Goal: Task Accomplishment & Management: Complete application form

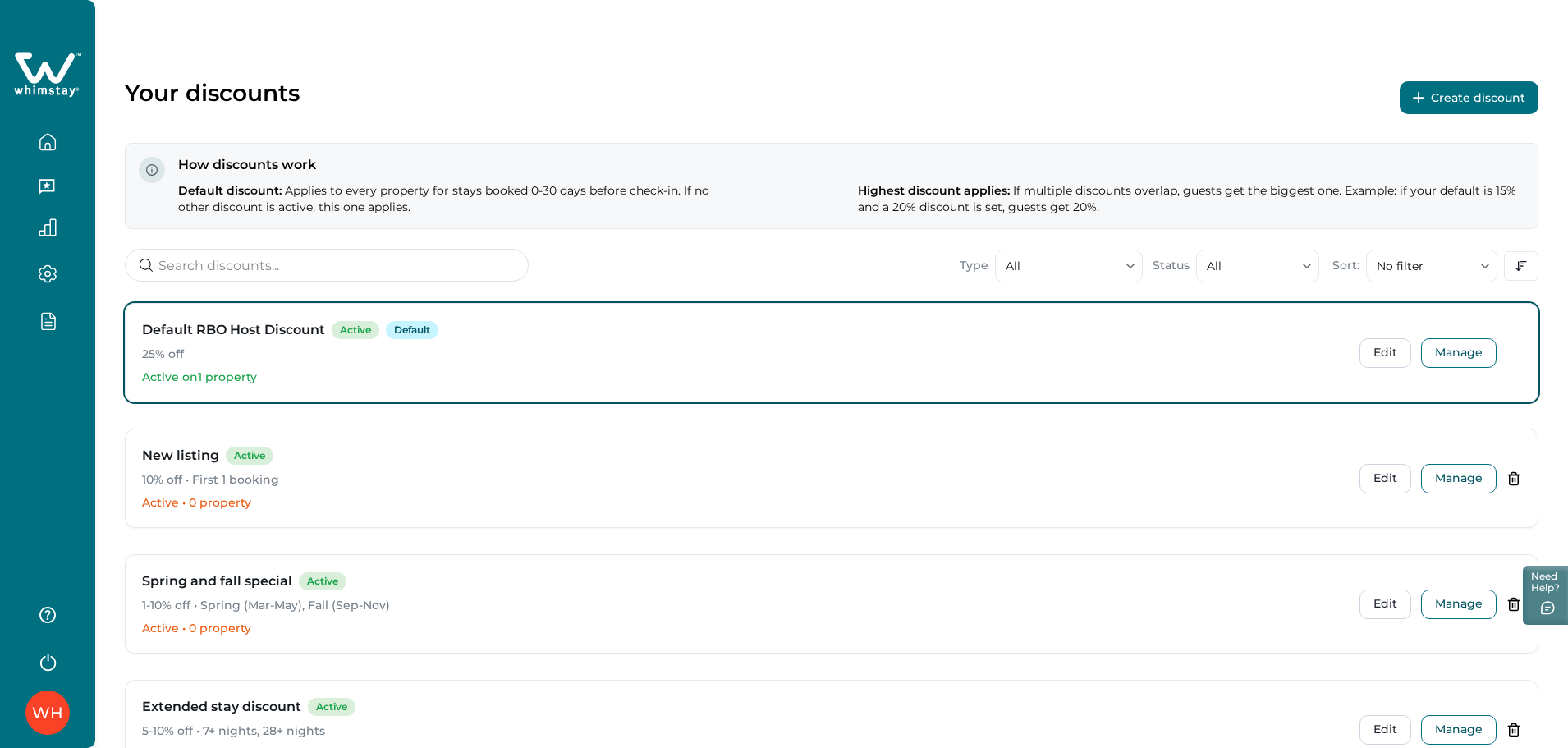
click at [1466, 94] on button "Create discount" at bounding box center [1469, 97] width 139 height 33
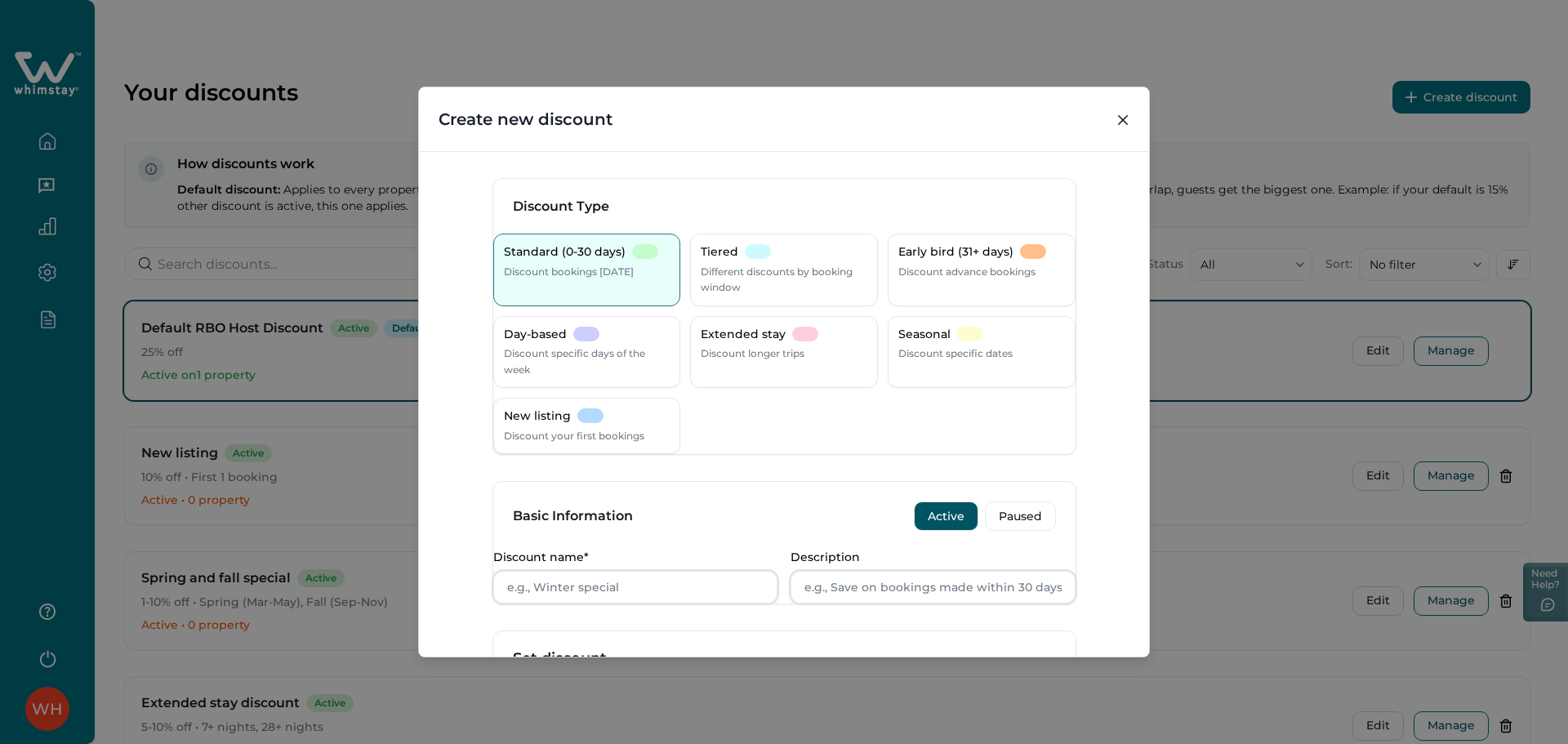
click at [1246, 402] on div "Create new discount Discount Type Standard (0-30 days) Discount bookings within…" at bounding box center [784, 372] width 1568 height 744
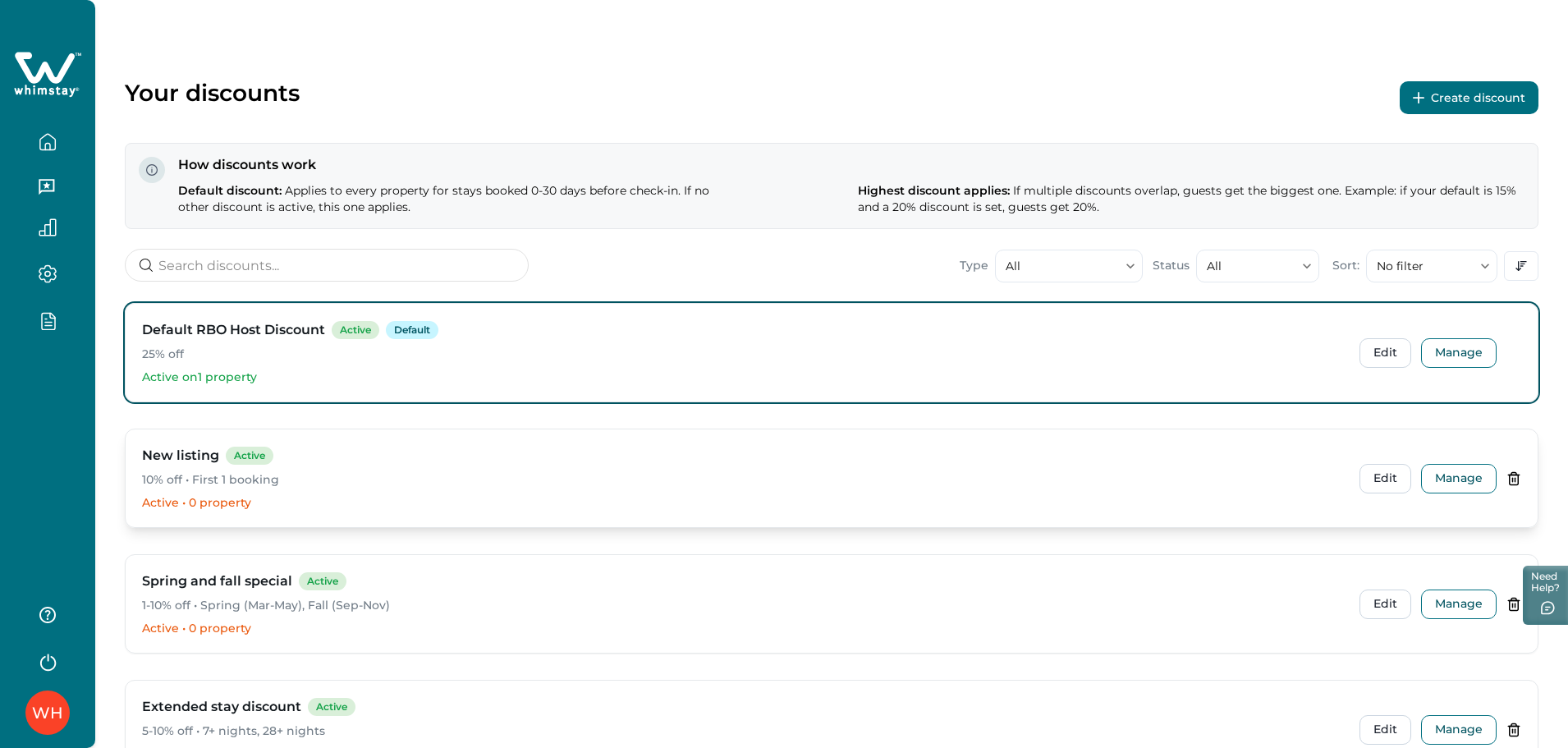
click at [1519, 477] on icon at bounding box center [1514, 478] width 9 height 12
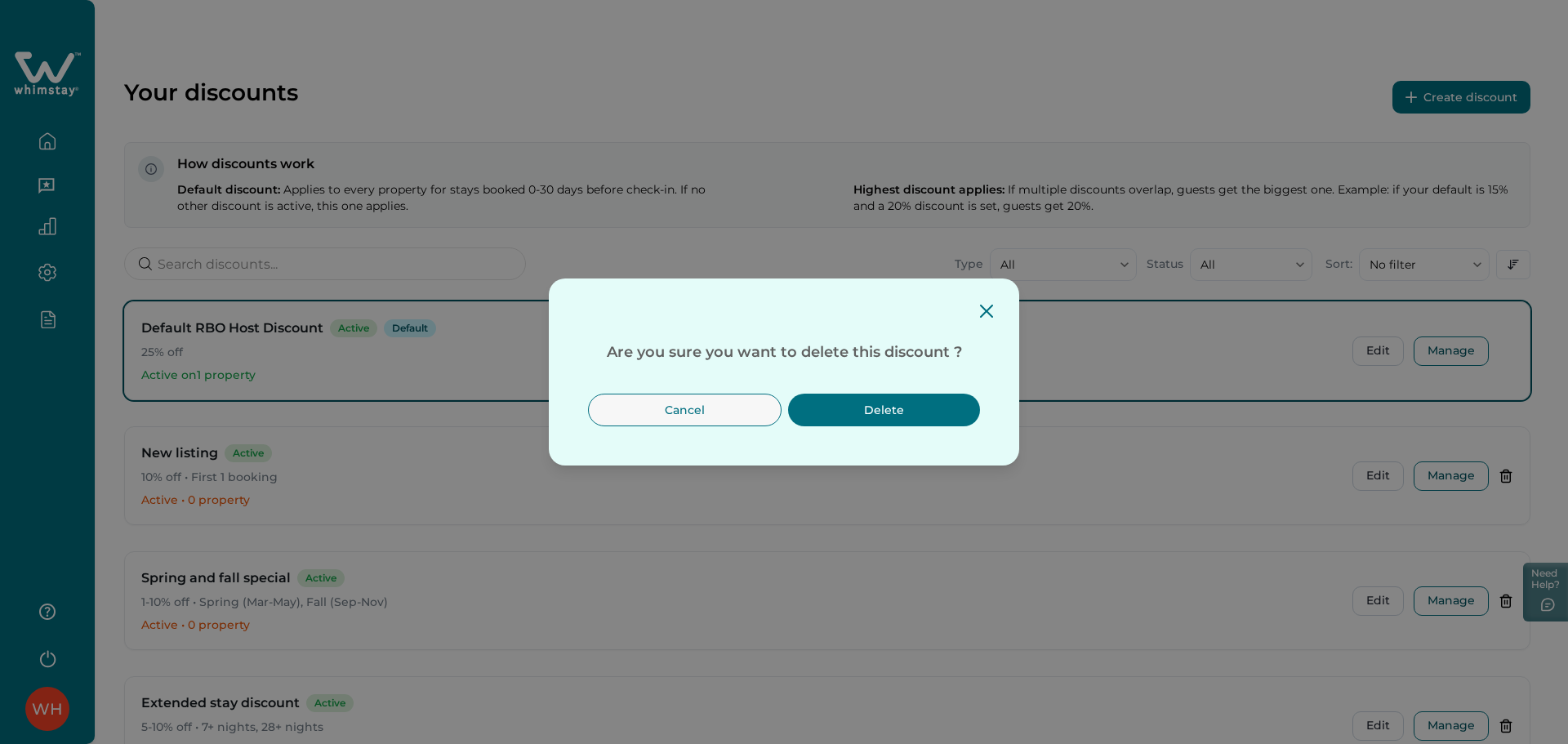
click at [963, 401] on button "Delete" at bounding box center [883, 410] width 192 height 33
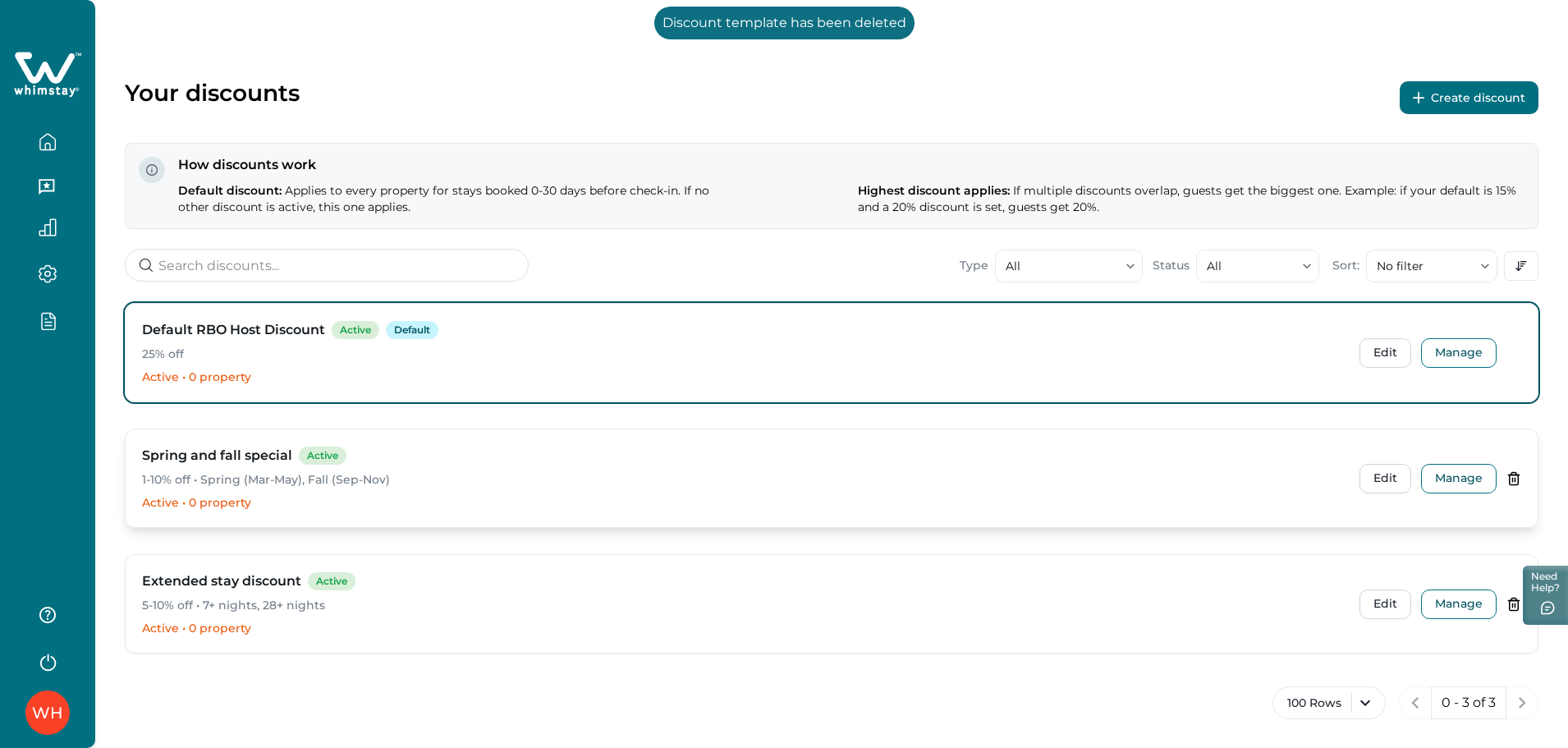
click at [1511, 483] on icon at bounding box center [1514, 478] width 15 height 15
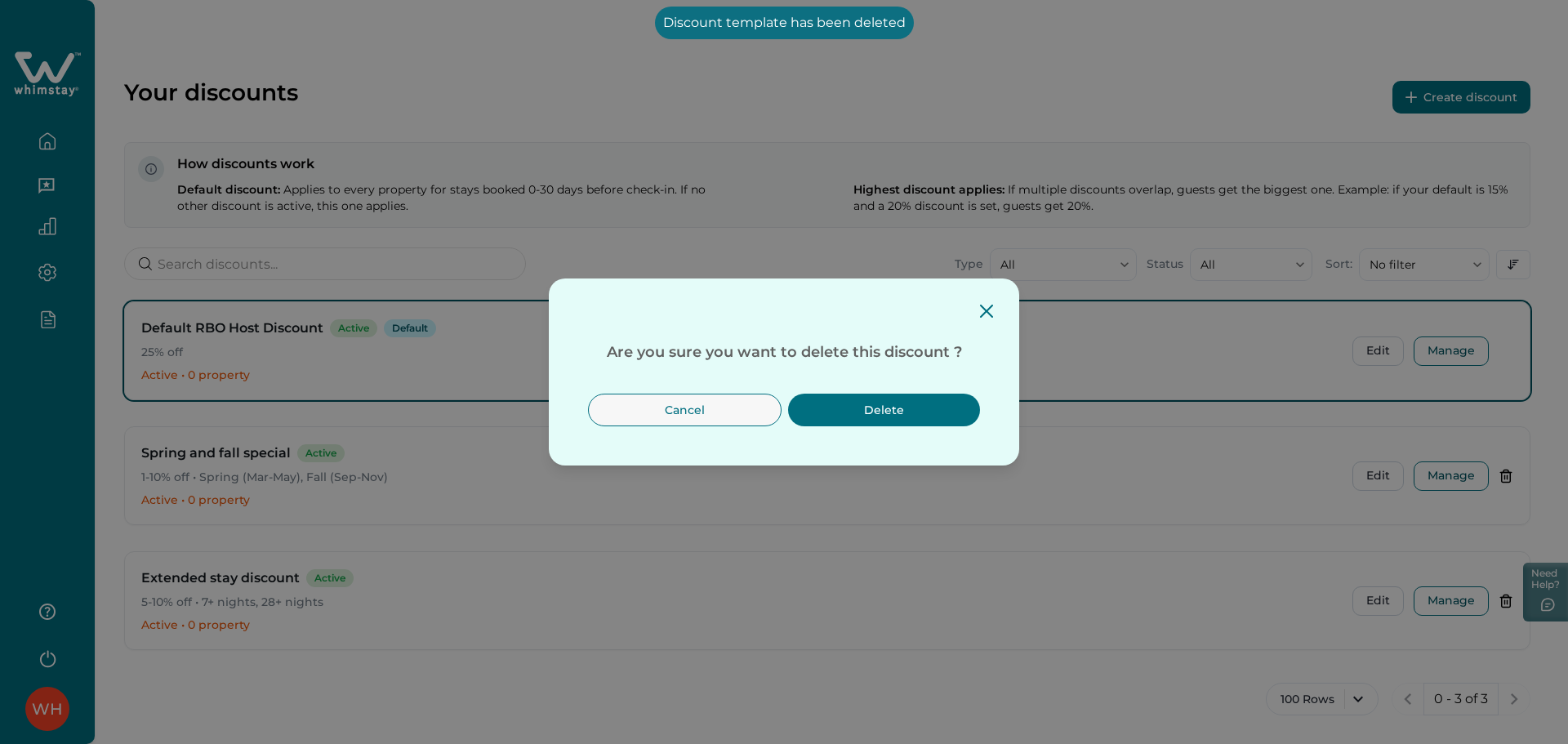
click at [904, 412] on button "Delete" at bounding box center [883, 410] width 192 height 33
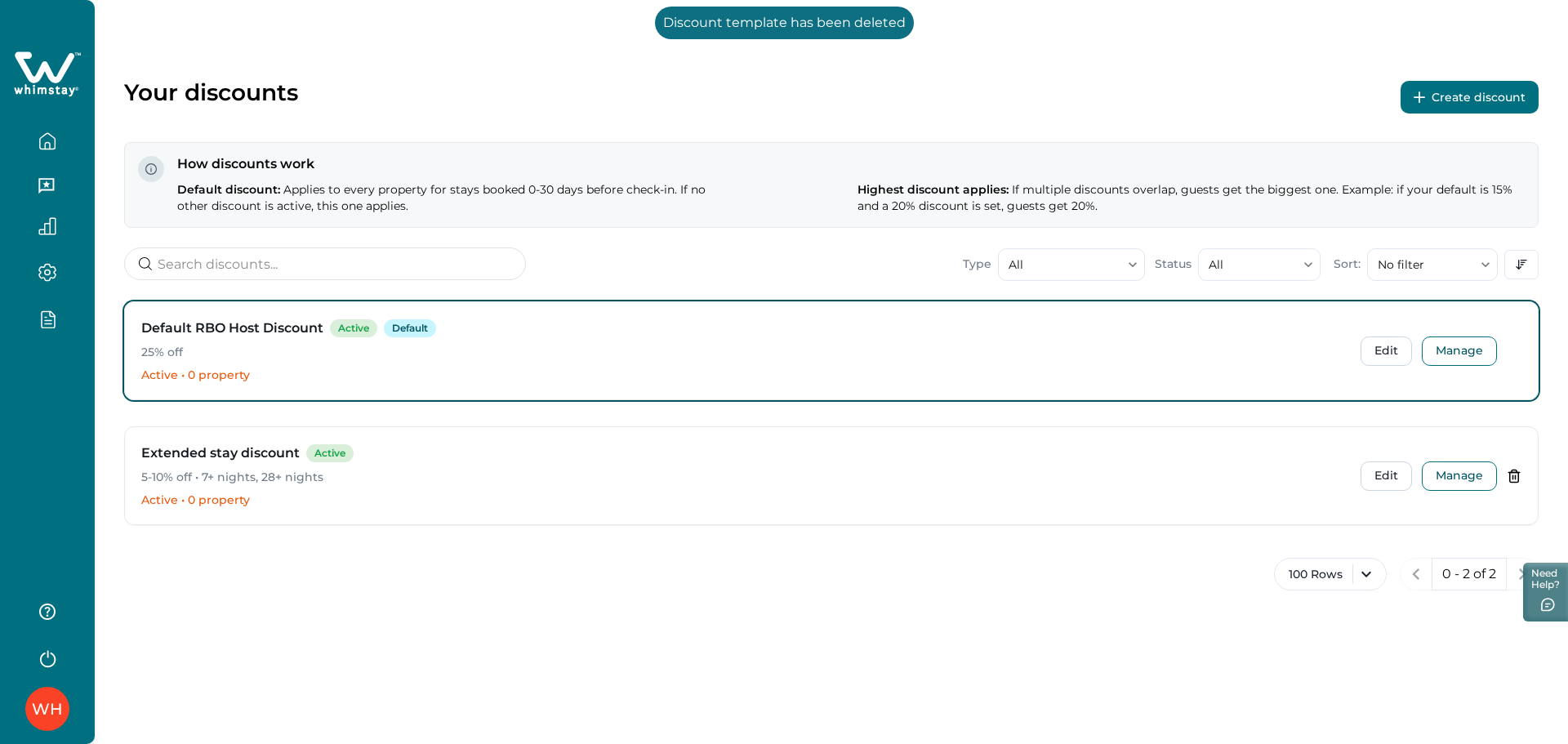
click at [1502, 91] on button "Create discount" at bounding box center [1469, 97] width 138 height 33
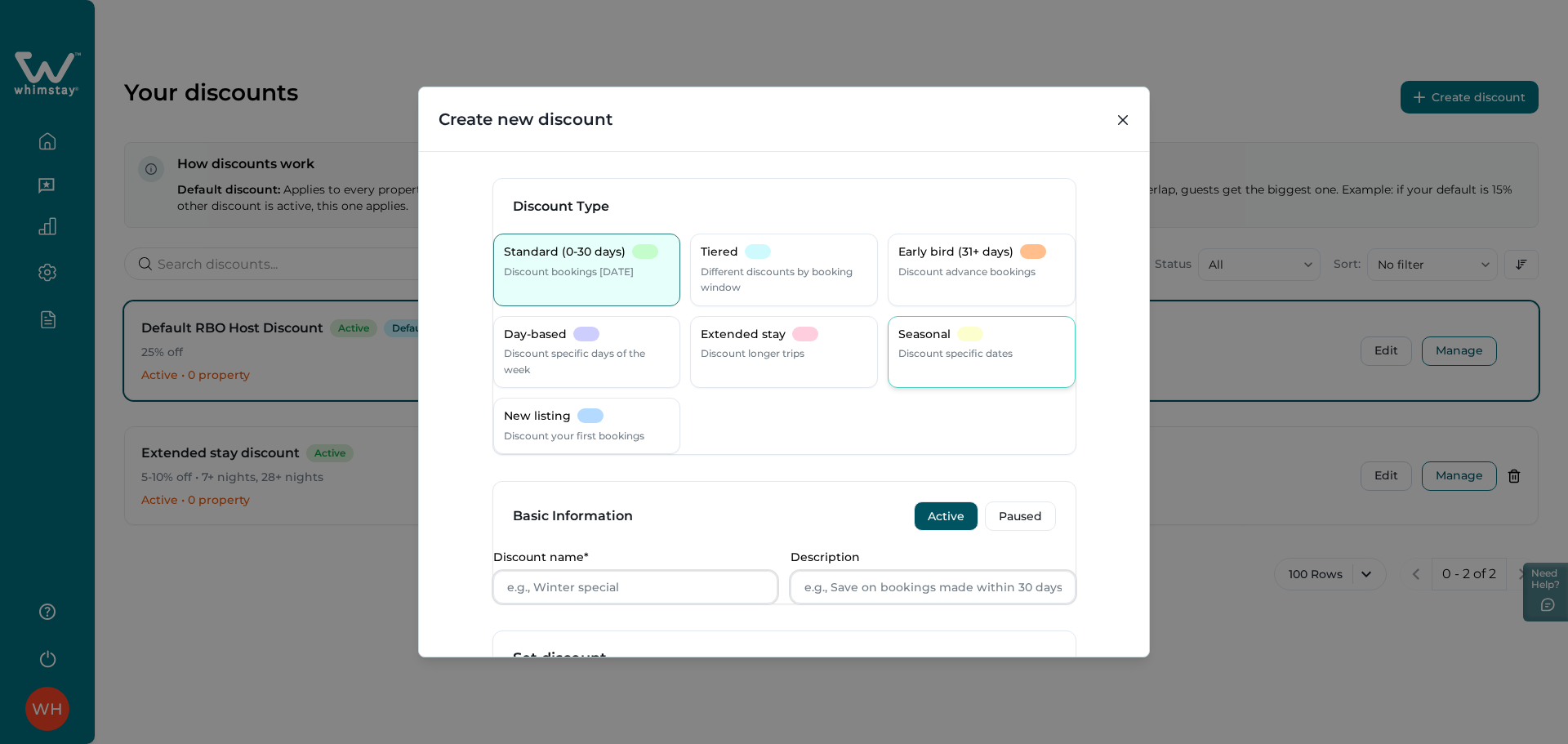
click at [1017, 332] on div "Seasonal Discount specific dates" at bounding box center [982, 345] width 167 height 35
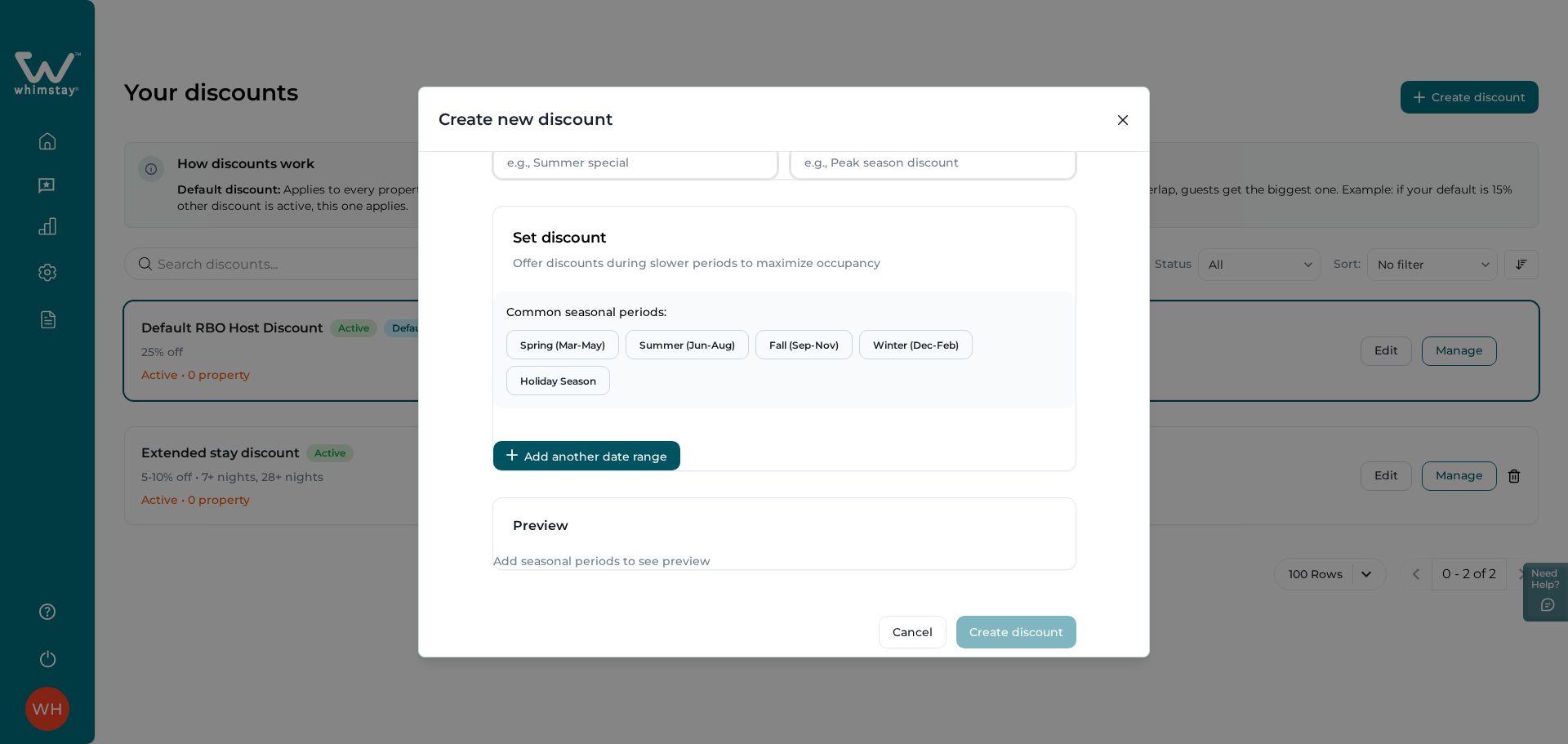
scroll to position [522, 0]
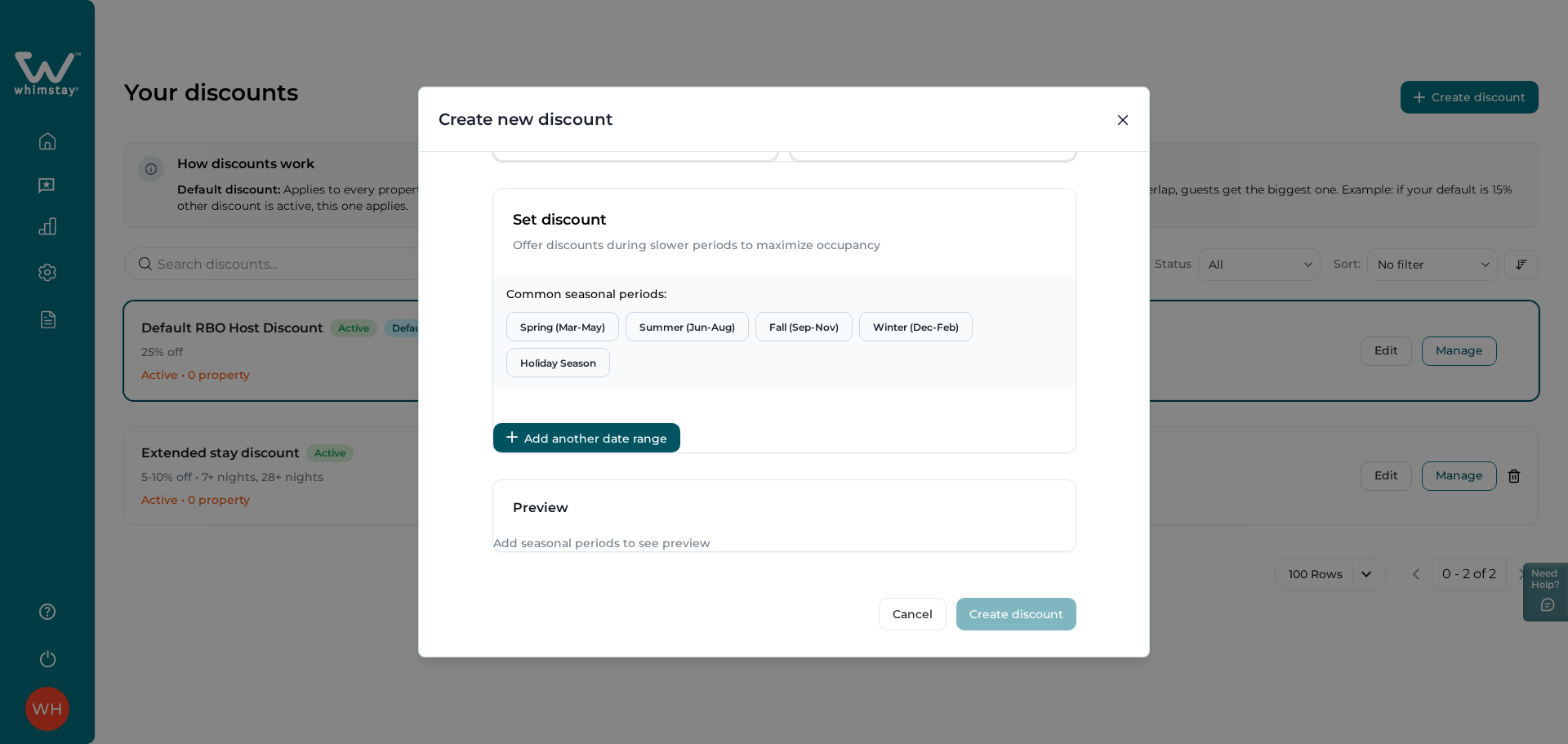
click at [672, 423] on button "Add another date range" at bounding box center [586, 437] width 187 height 29
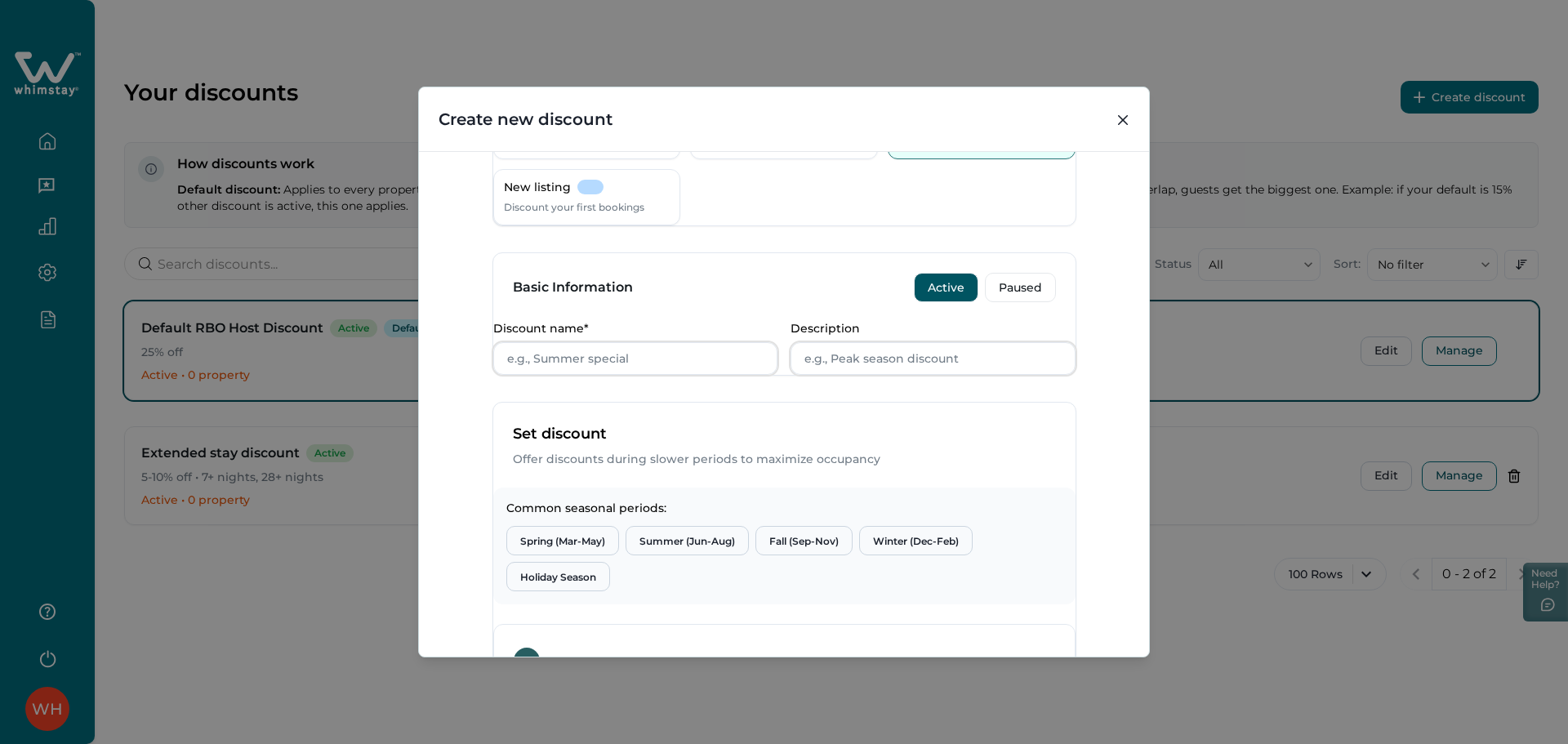
scroll to position [228, 0]
click at [621, 370] on input "Discount name*" at bounding box center [635, 359] width 285 height 33
type input "fdd"
click at [711, 456] on div "Set discount Offer discounts during slower periods to maximize occupancy" at bounding box center [784, 446] width 582 height 85
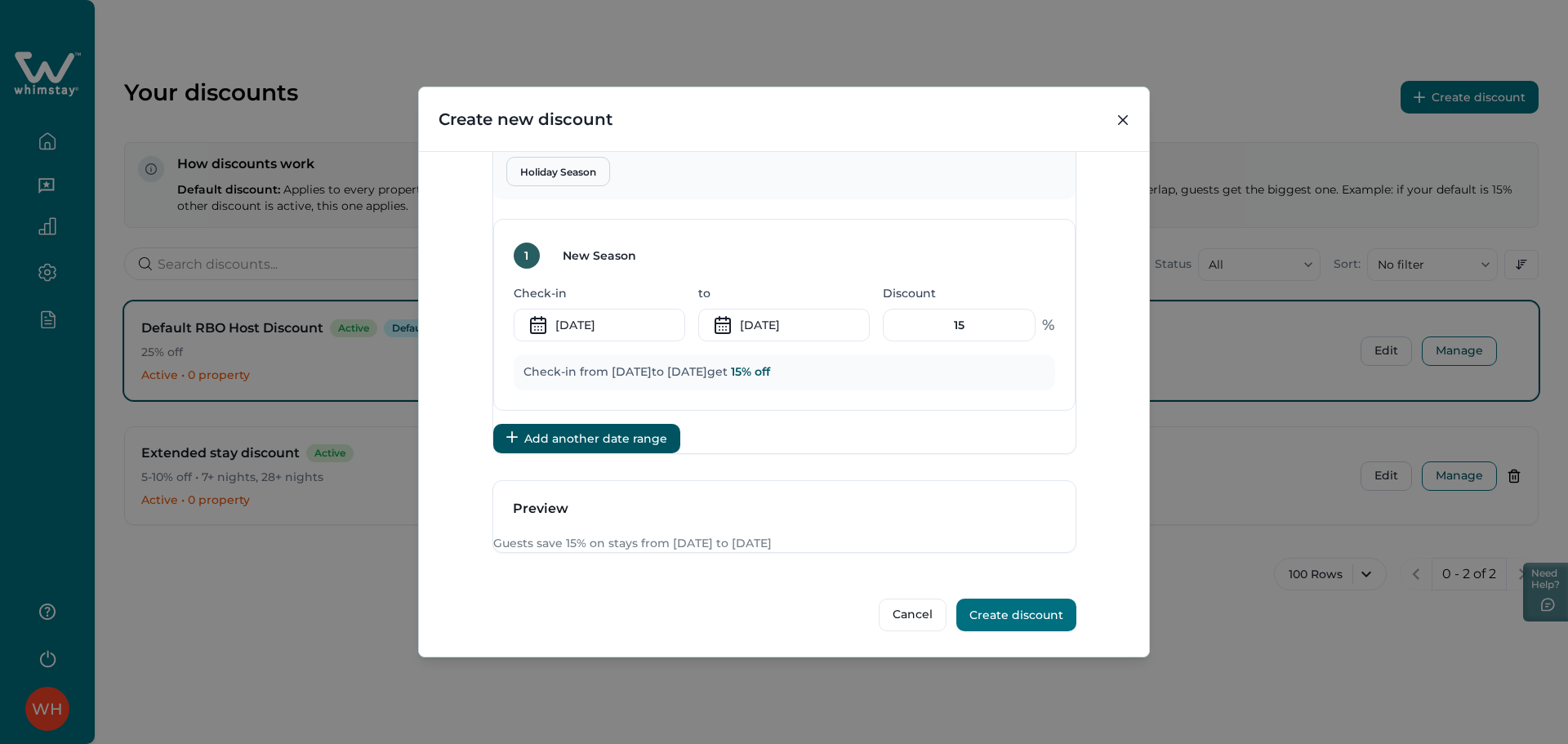
scroll to position [648, 0]
click at [961, 341] on input "15" at bounding box center [959, 325] width 153 height 33
type input "1"
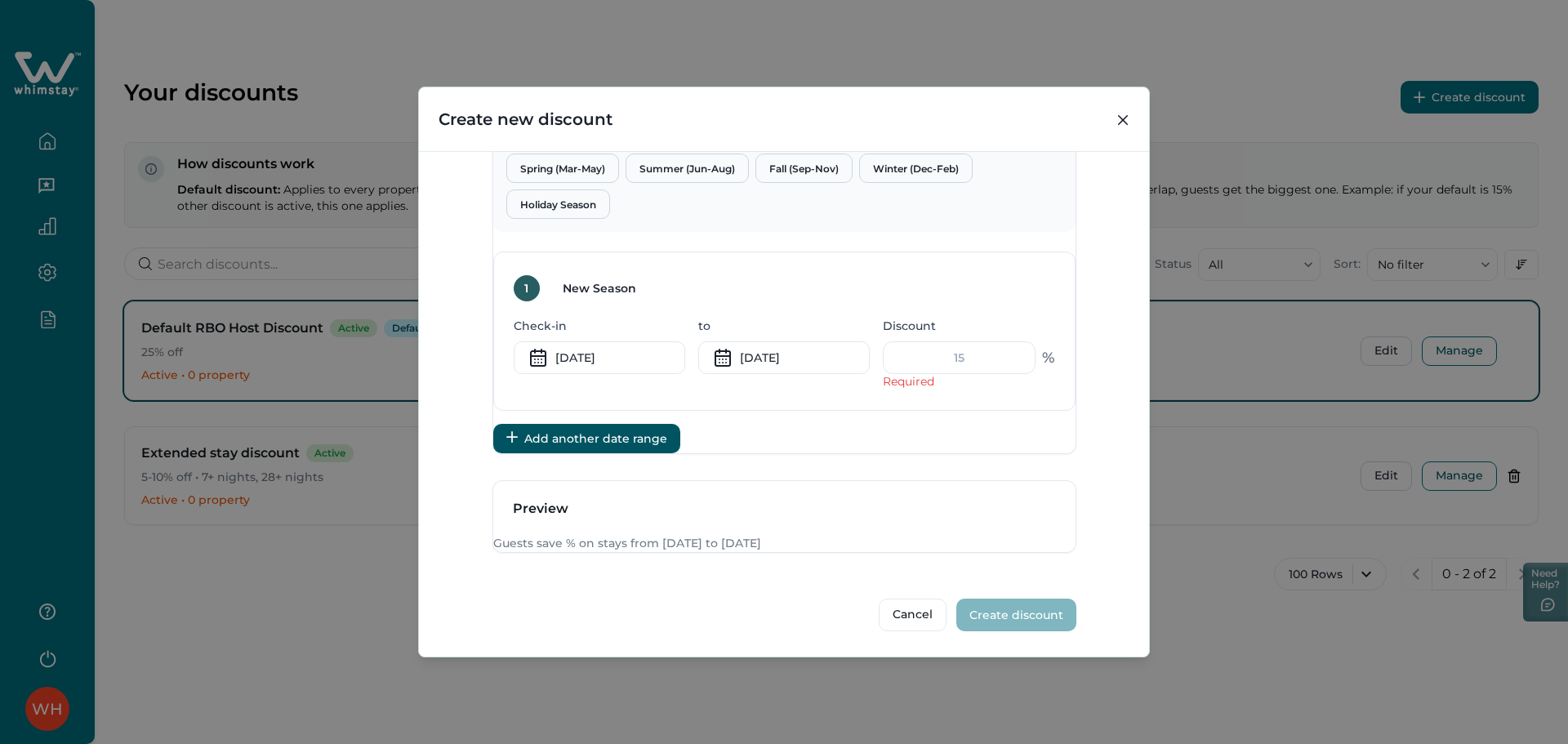
scroll to position [649, 0]
click at [947, 487] on form "Discount Type Standard (0-30 days) Discount bookings within 30 days Tiered Diff…" at bounding box center [784, 104] width 584 height 1054
click at [949, 350] on input "Discount" at bounding box center [959, 357] width 153 height 33
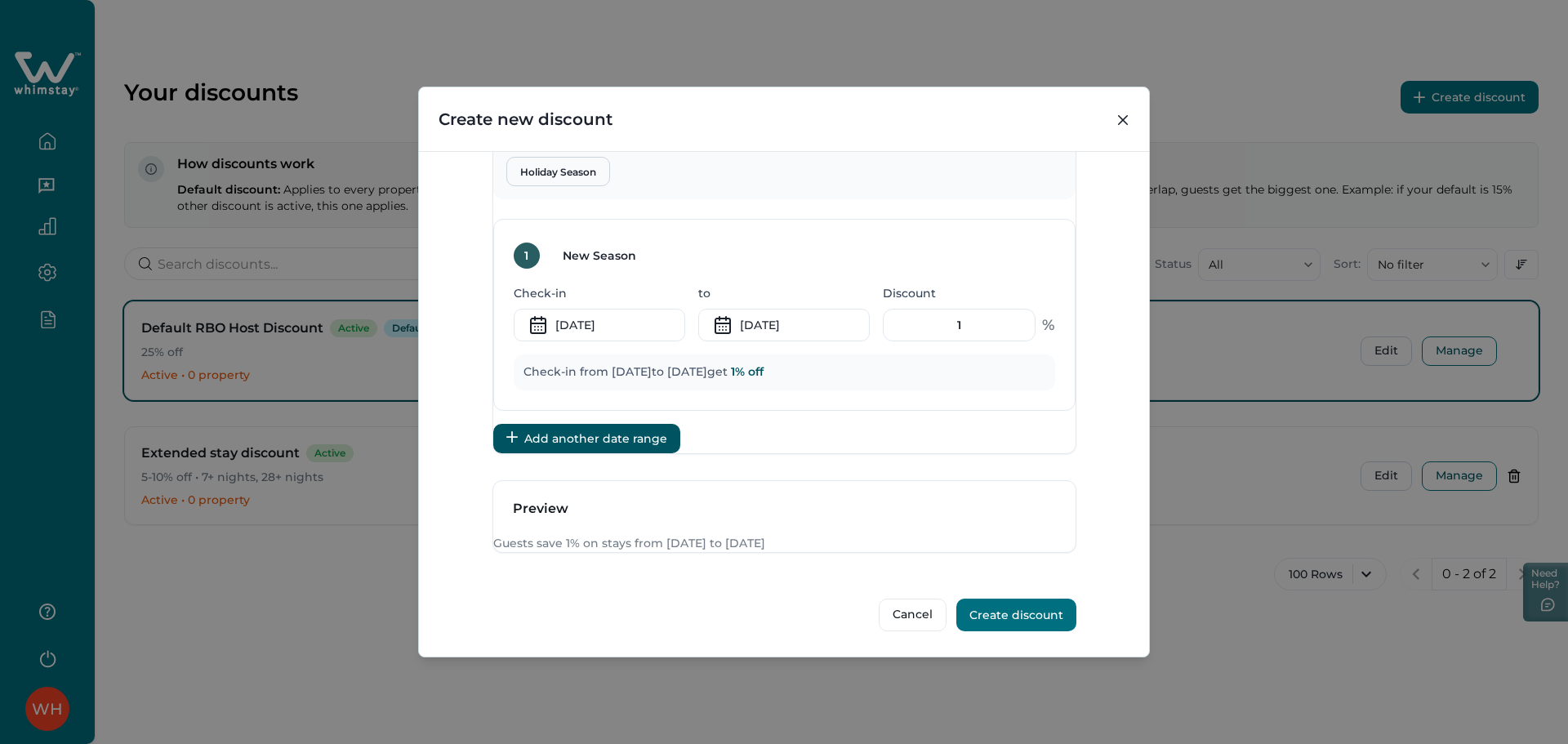
type input "1"
click at [1037, 455] on div "Set discount Offer discounts during slower periods to maximize occupancy Common…" at bounding box center [784, 225] width 584 height 457
click at [983, 309] on input "1" at bounding box center [959, 325] width 153 height 33
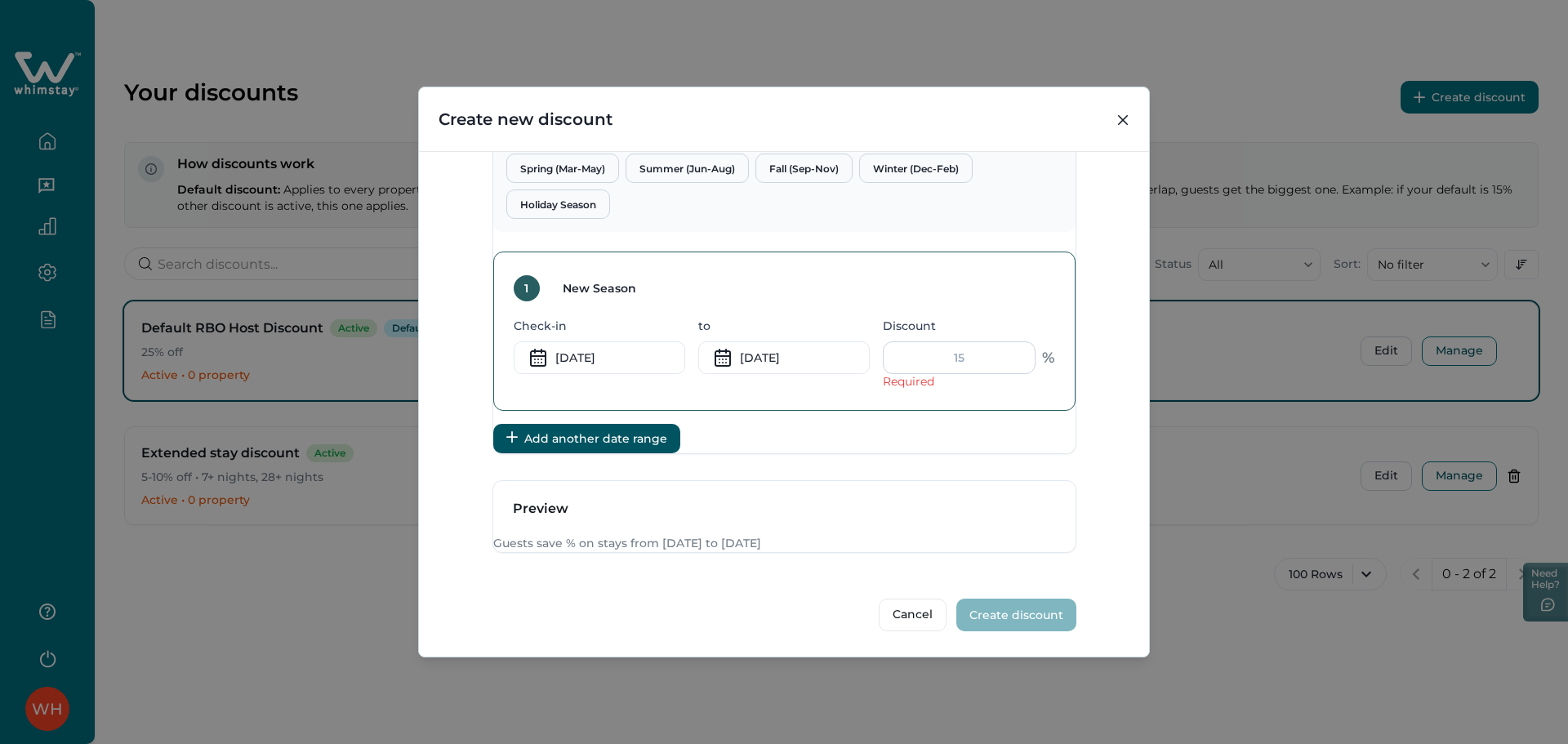
type input "4"
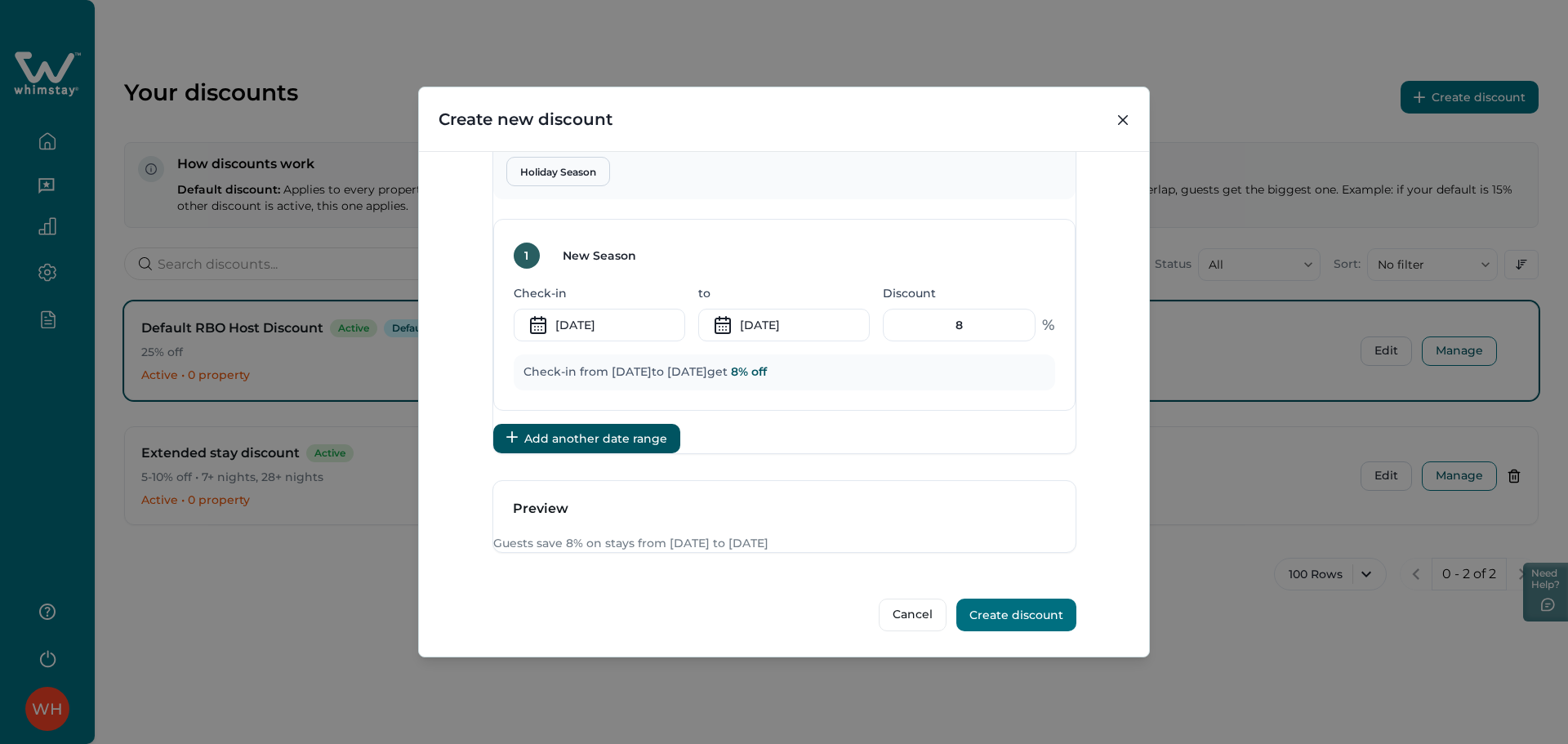
type input "8"
click at [247, 451] on div "Create new discount Discount Type Standard (0-30 days) Discount bookings within…" at bounding box center [784, 372] width 1568 height 744
